Goal: Task Accomplishment & Management: Manage account settings

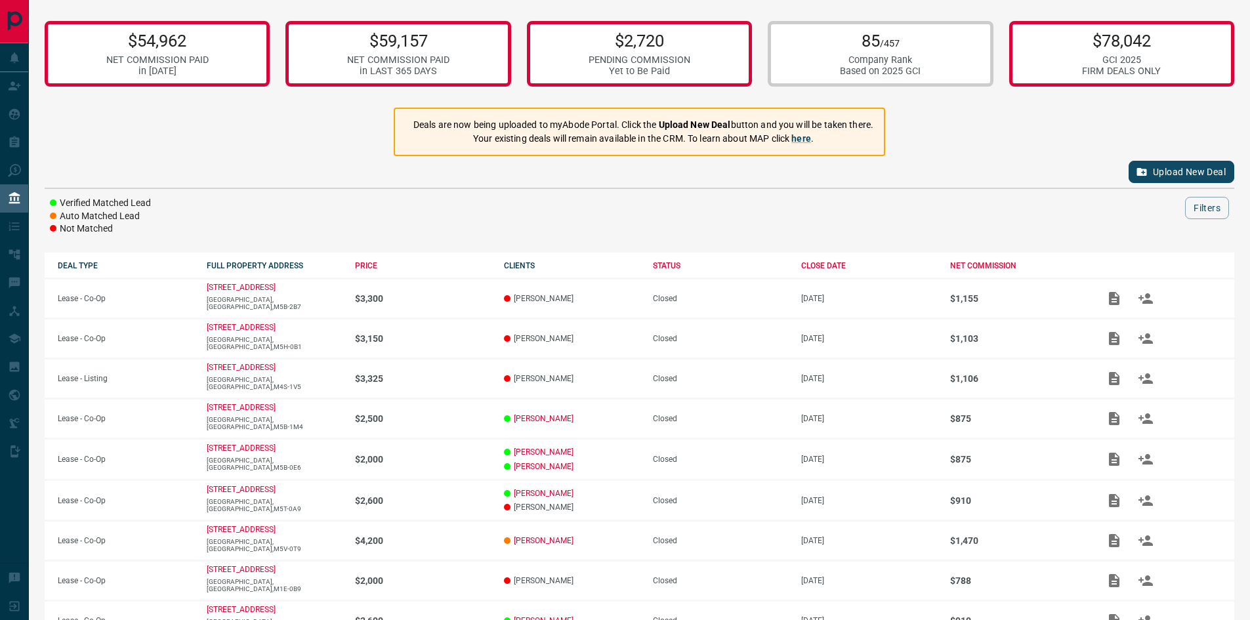
click at [278, 161] on div "Upload New Deal" at bounding box center [640, 172] width 1190 height 32
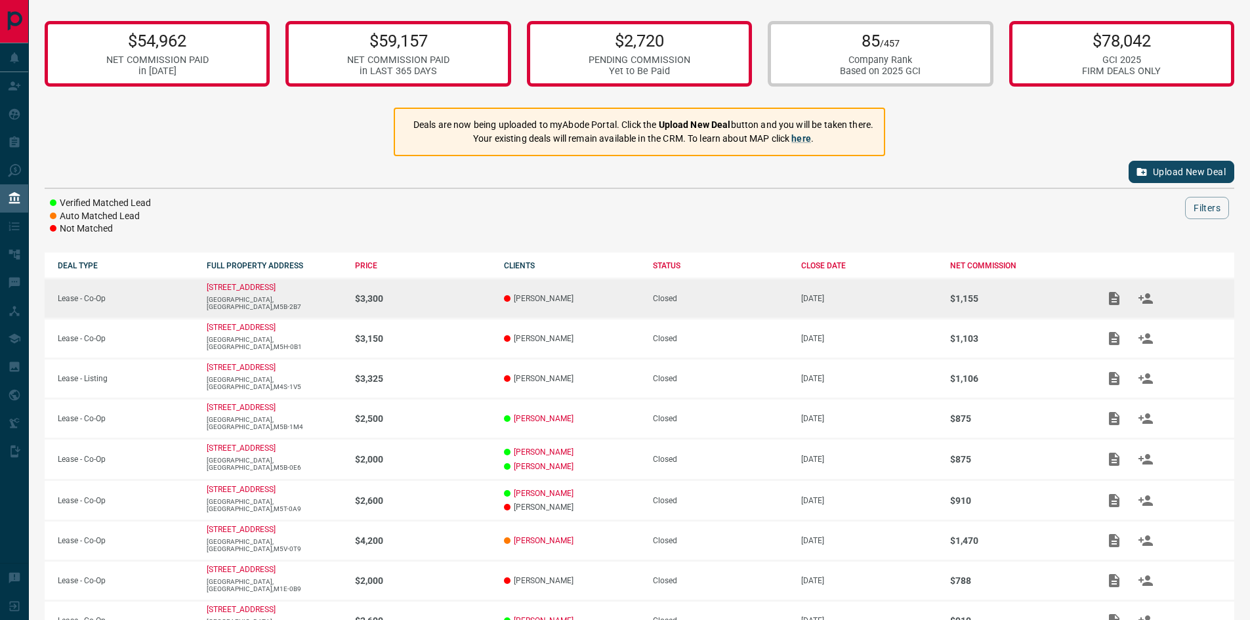
click at [1110, 299] on icon "Add / View Documents" at bounding box center [1114, 298] width 11 height 13
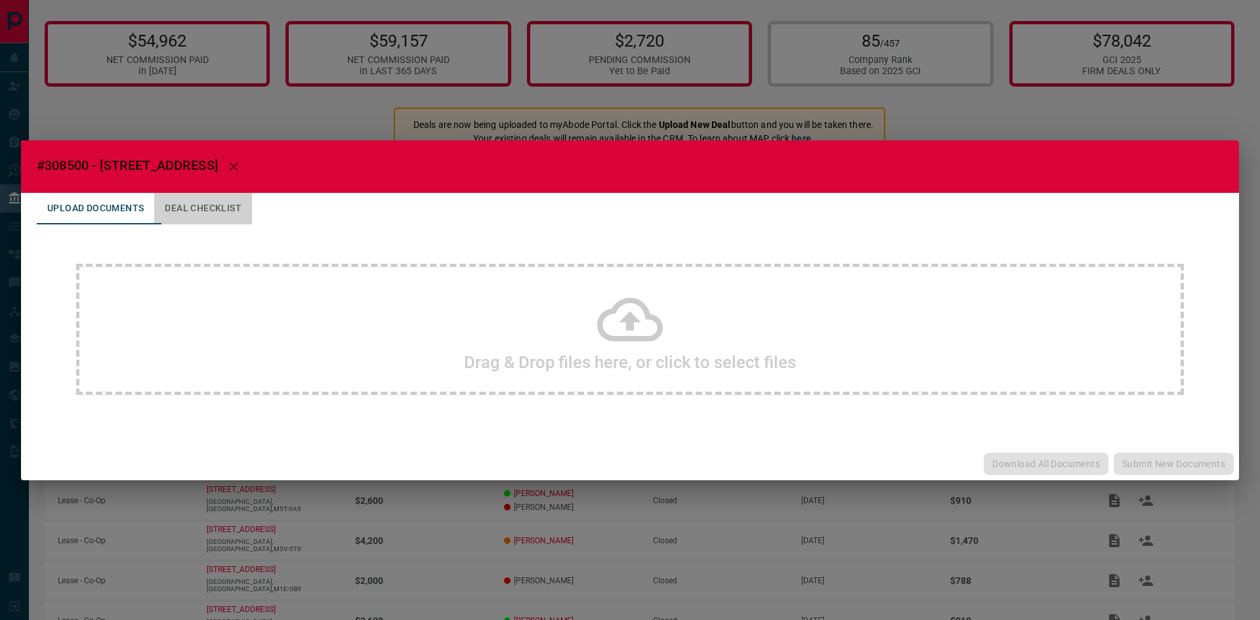
click at [193, 205] on button "Deal Checklist" at bounding box center [203, 209] width 98 height 32
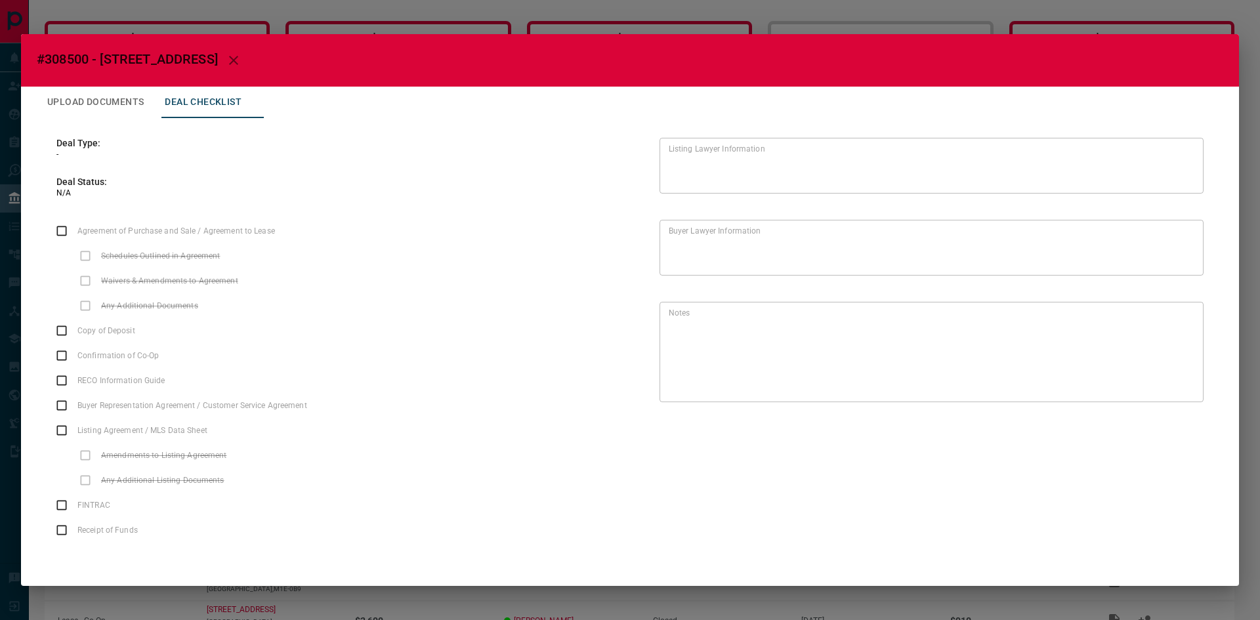
click at [64, 333] on label "Copy of Deposit" at bounding box center [93, 330] width 89 height 25
click at [60, 354] on label "Confirmation of Co-Op" at bounding box center [105, 355] width 113 height 25
click at [441, 7] on div "#308500 - [STREET_ADDRESS],1306 Upload Documents Deal Checklist Deal Type: - De…" at bounding box center [630, 310] width 1260 height 620
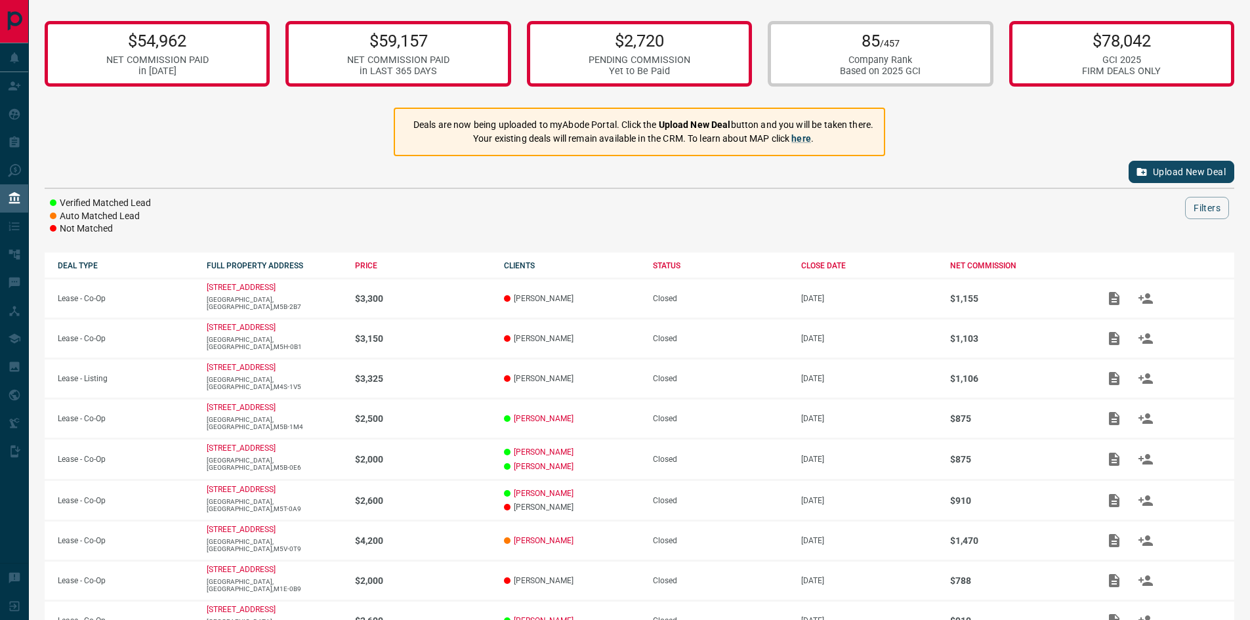
click at [580, 202] on div at bounding box center [680, 208] width 1011 height 22
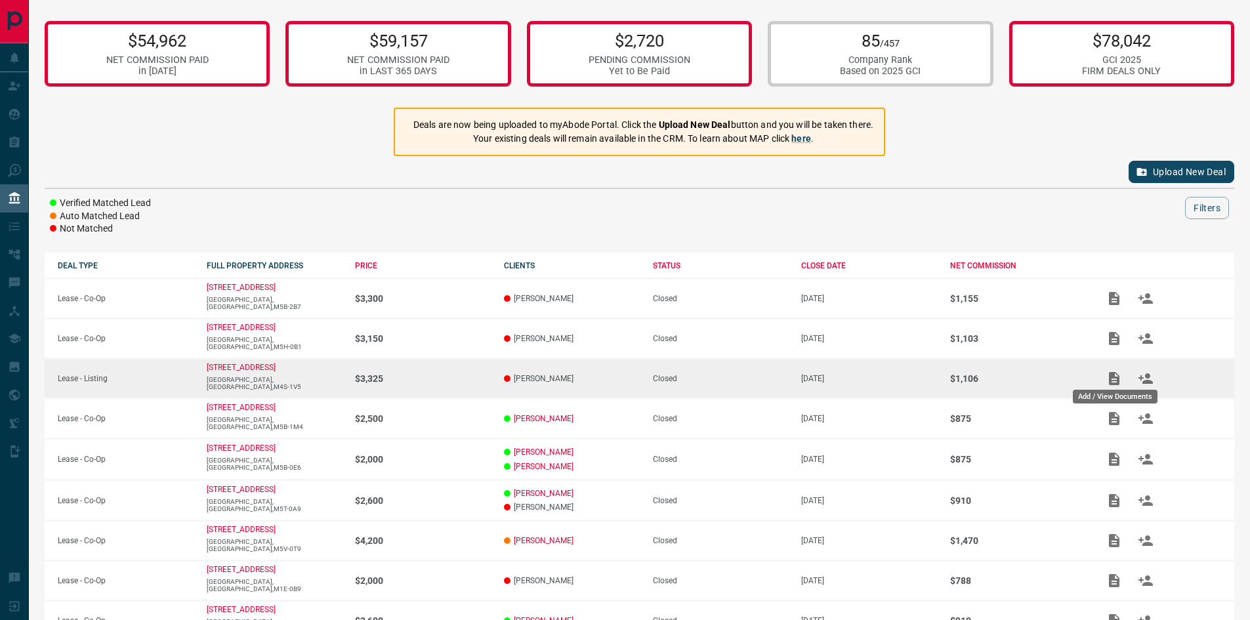
click at [1118, 375] on icon "Add / View Documents" at bounding box center [1114, 378] width 11 height 13
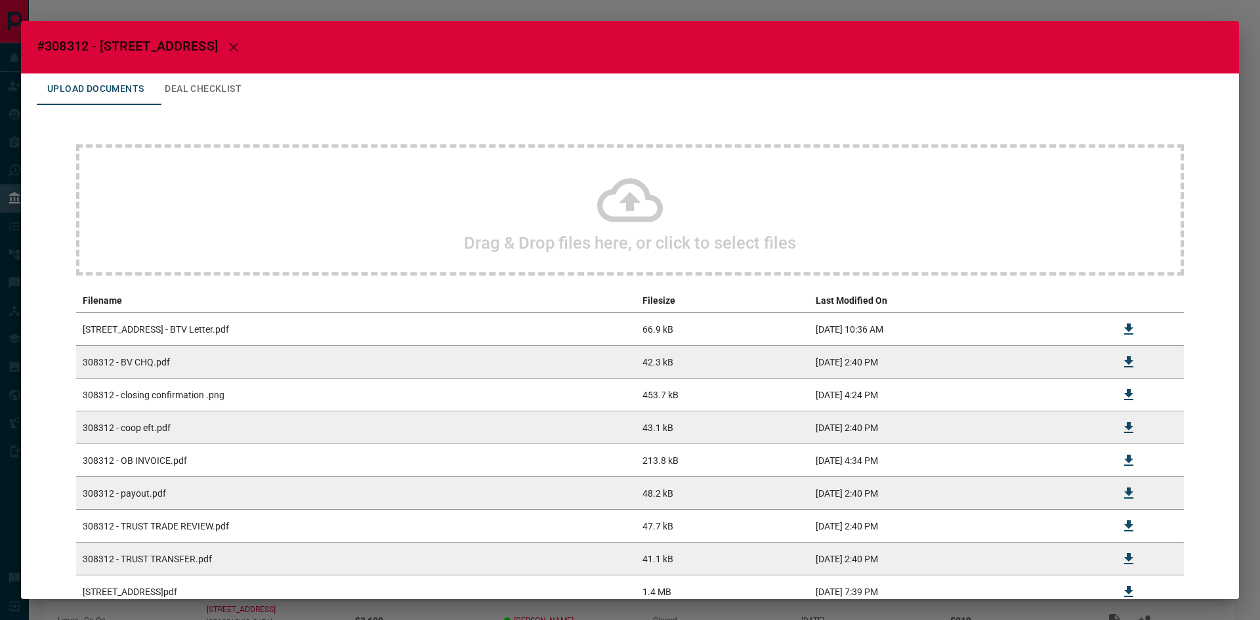
drag, startPoint x: 366, startPoint y: 2, endPoint x: 386, endPoint y: 45, distance: 47.6
click at [368, 3] on div "#308312 - [GEOGRAPHIC_DATA] Upload Documents Deal Checklist Drag & Drop files h…" at bounding box center [630, 310] width 1260 height 620
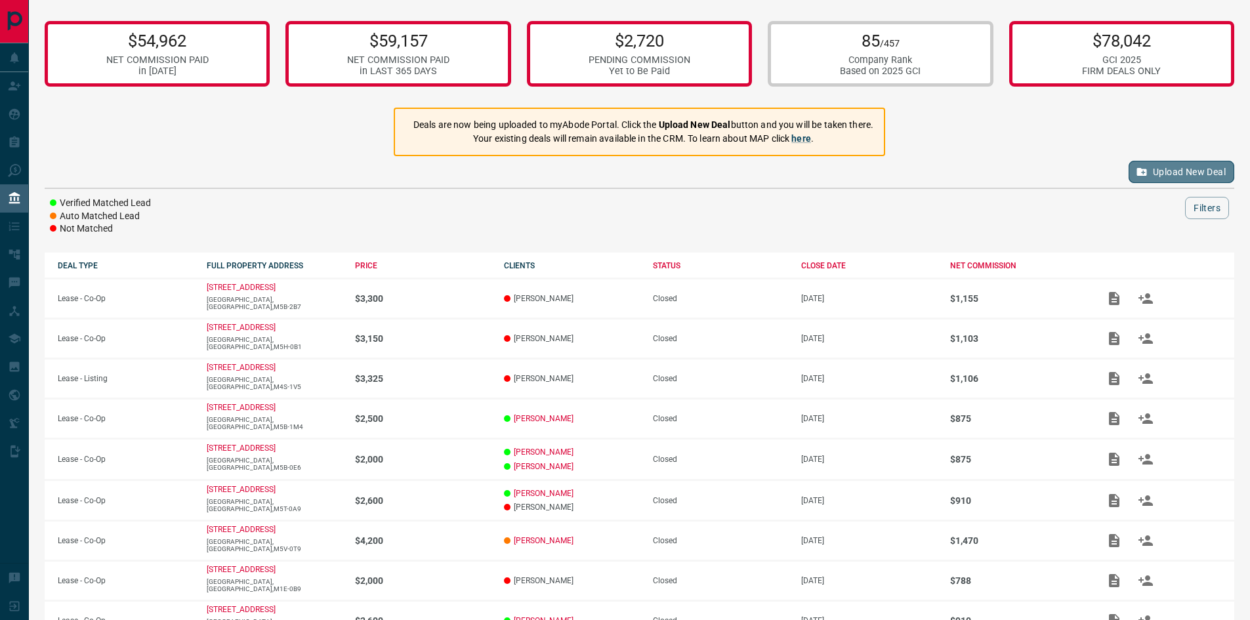
click at [1170, 162] on button "Upload New Deal" at bounding box center [1182, 172] width 106 height 22
click at [1170, 169] on button "Upload New Deal" at bounding box center [1182, 172] width 106 height 22
